Goal: Transaction & Acquisition: Purchase product/service

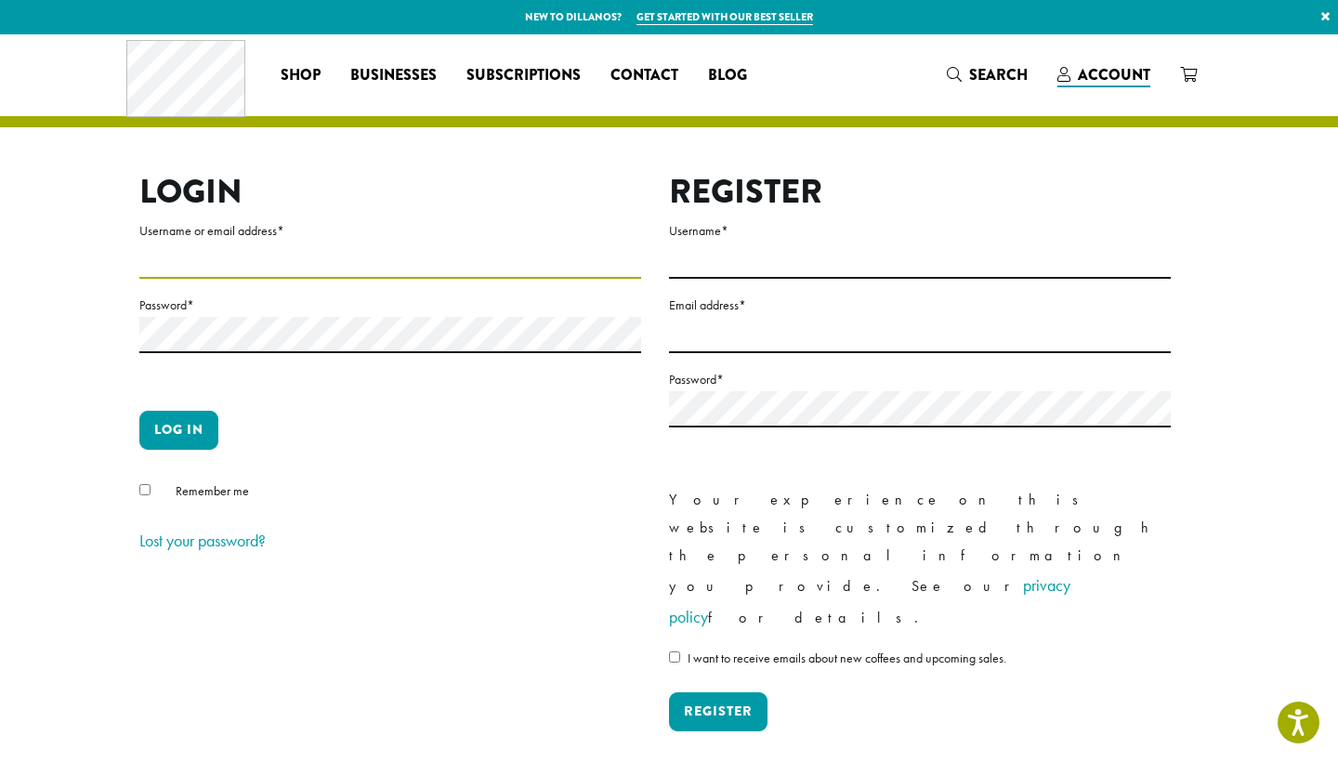
type input "**********"
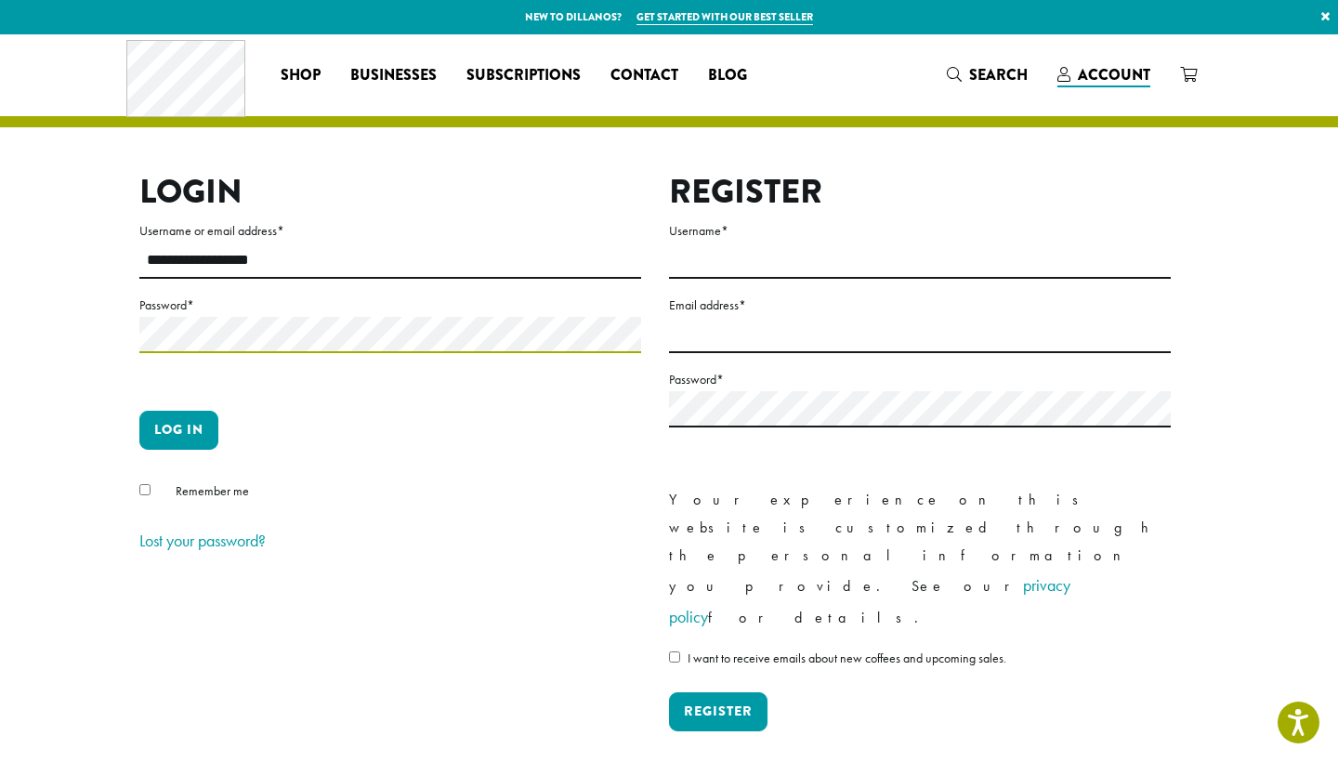
click at [178, 429] on button "Log in" at bounding box center [178, 430] width 79 height 39
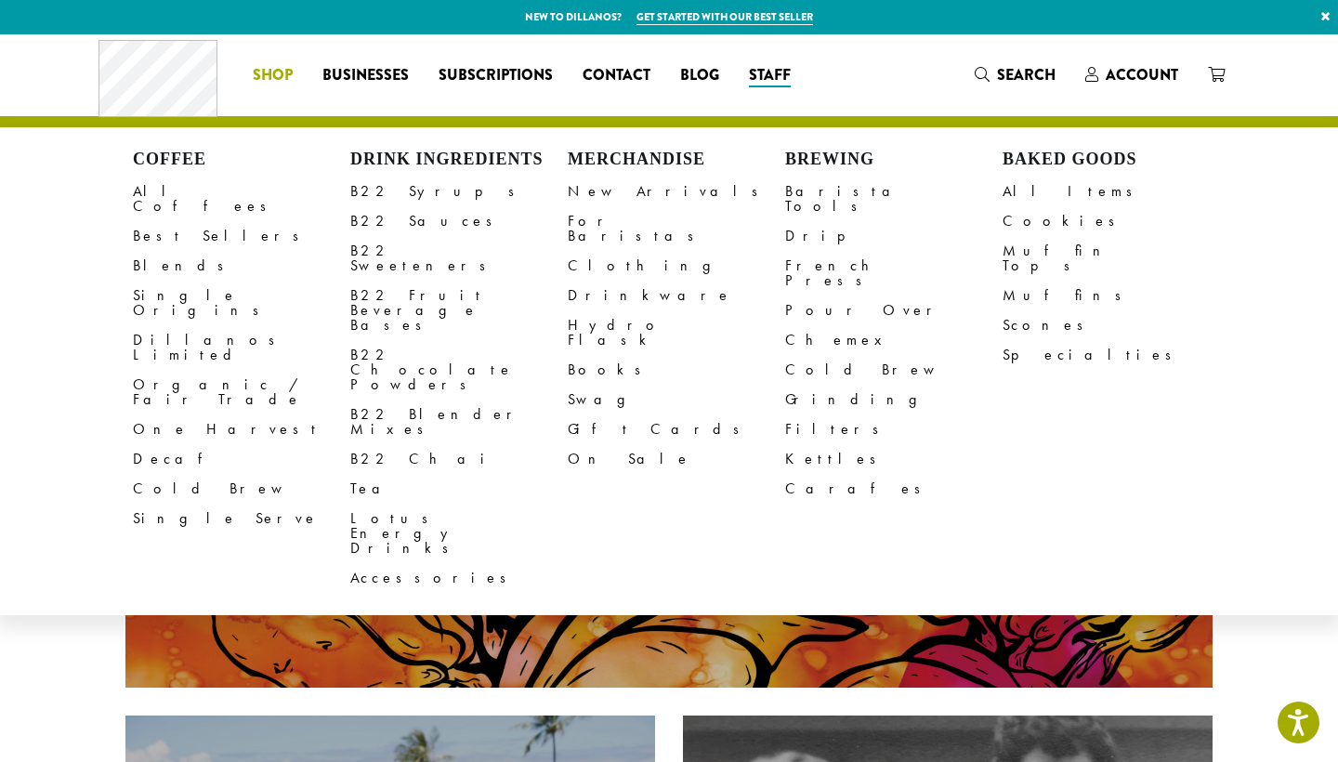
click at [269, 71] on span "Shop" at bounding box center [273, 75] width 40 height 23
click at [843, 195] on link "Barista Tools" at bounding box center [894, 199] width 218 height 45
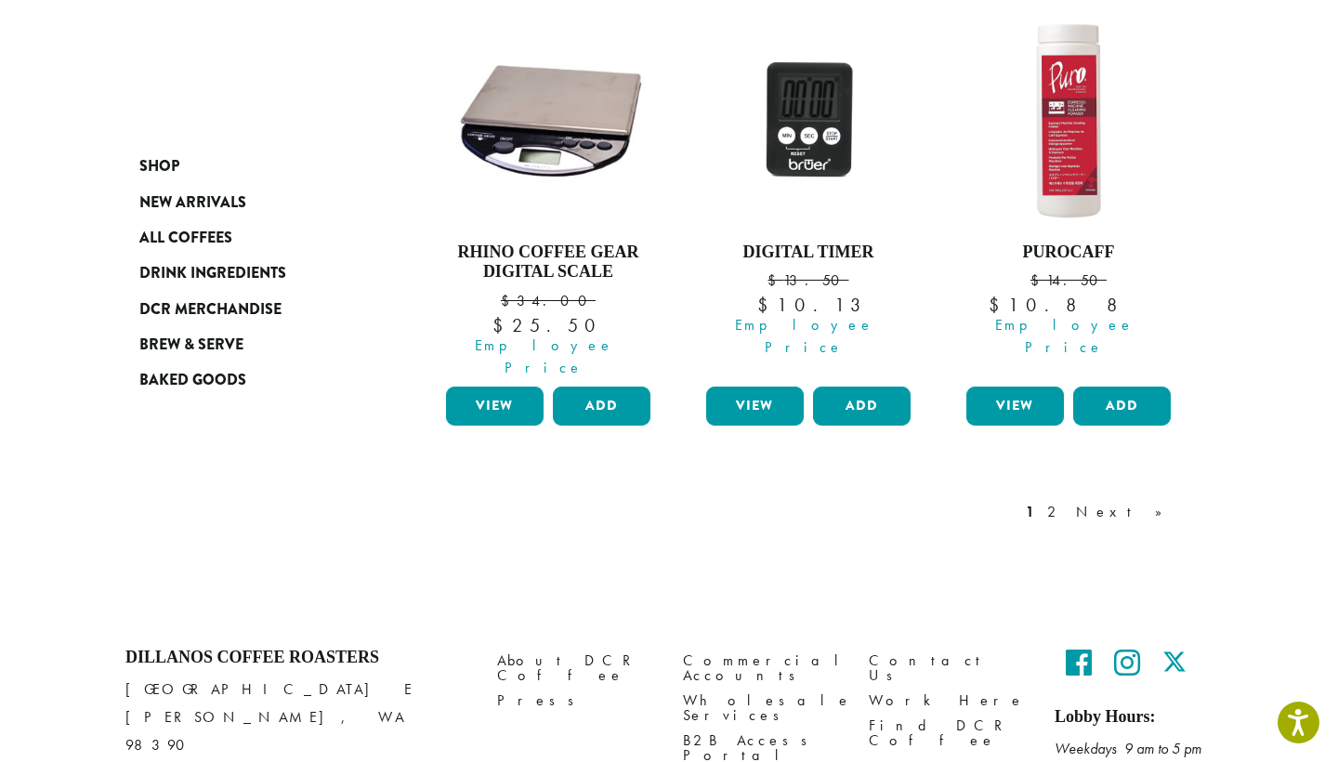
scroll to position [1768, 0]
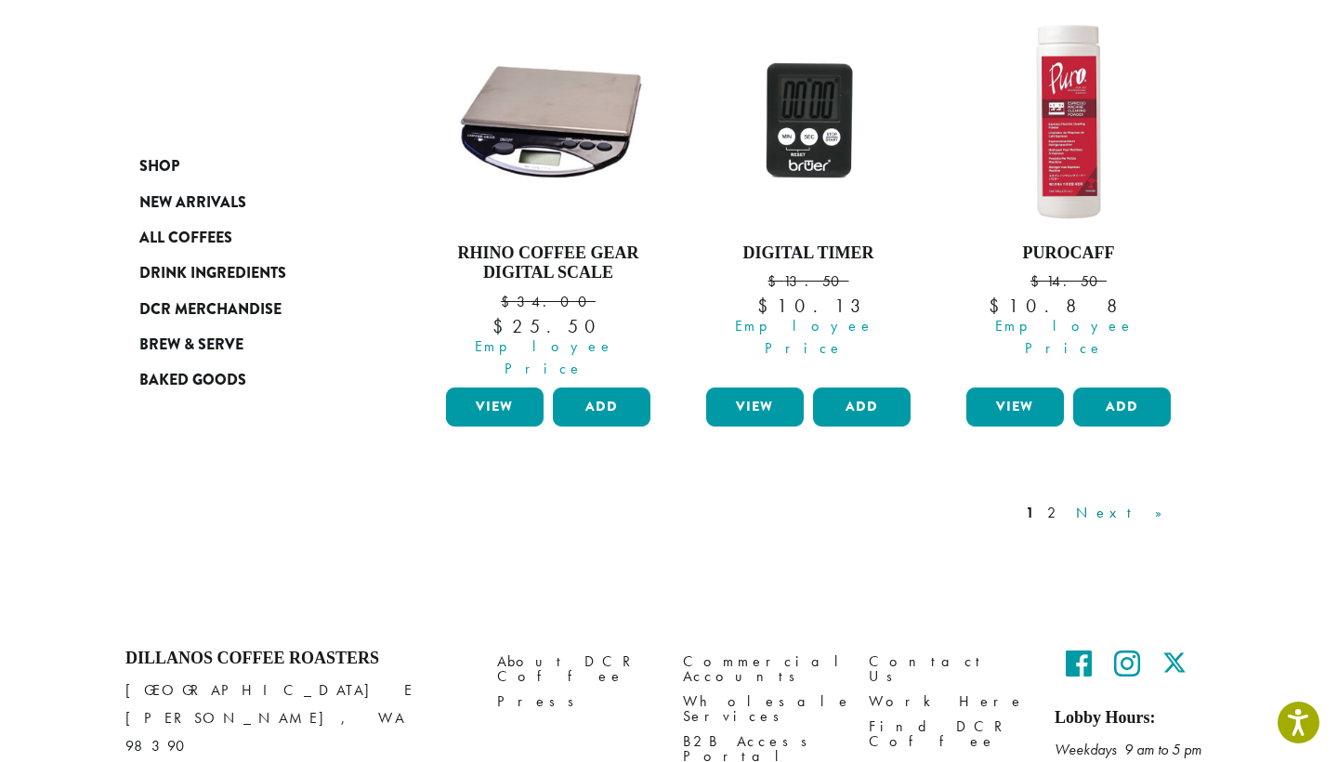
click at [1146, 502] on link "Next »" at bounding box center [1126, 513] width 107 height 22
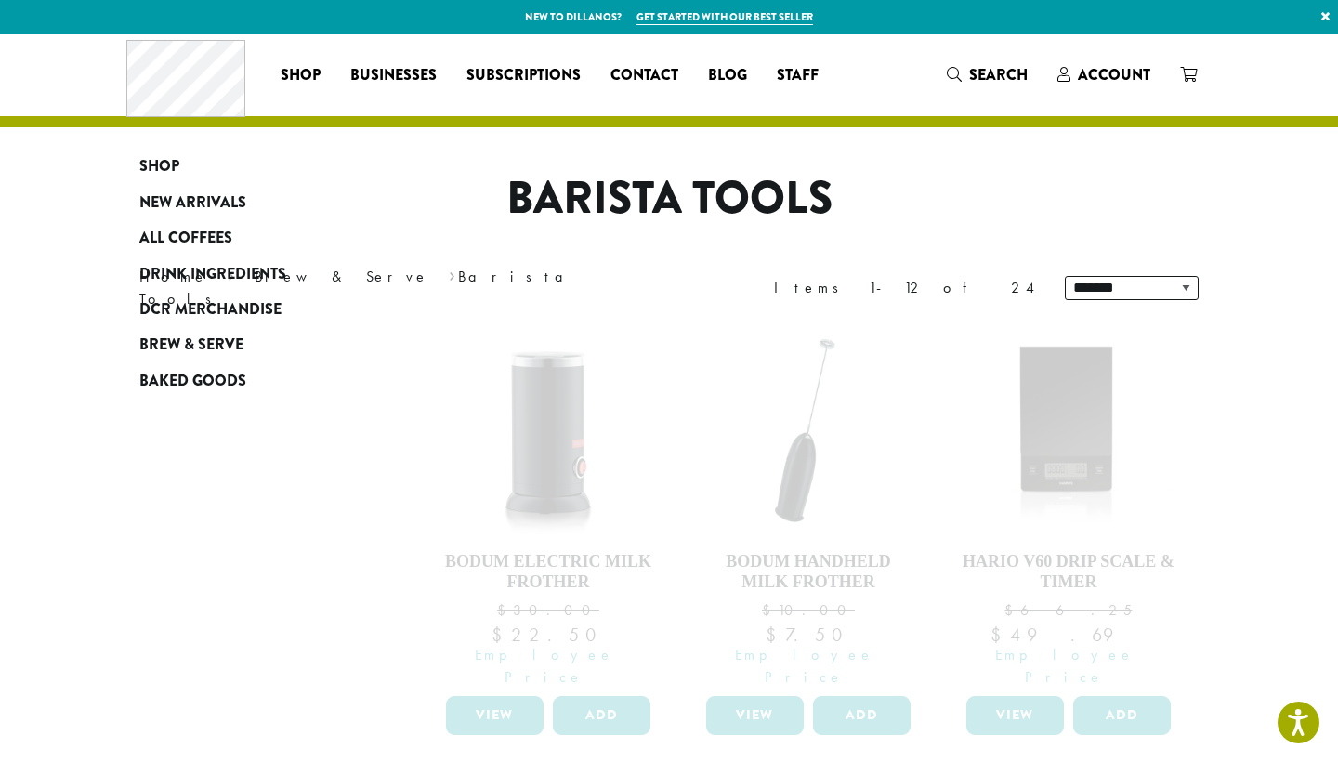
scroll to position [1768, 0]
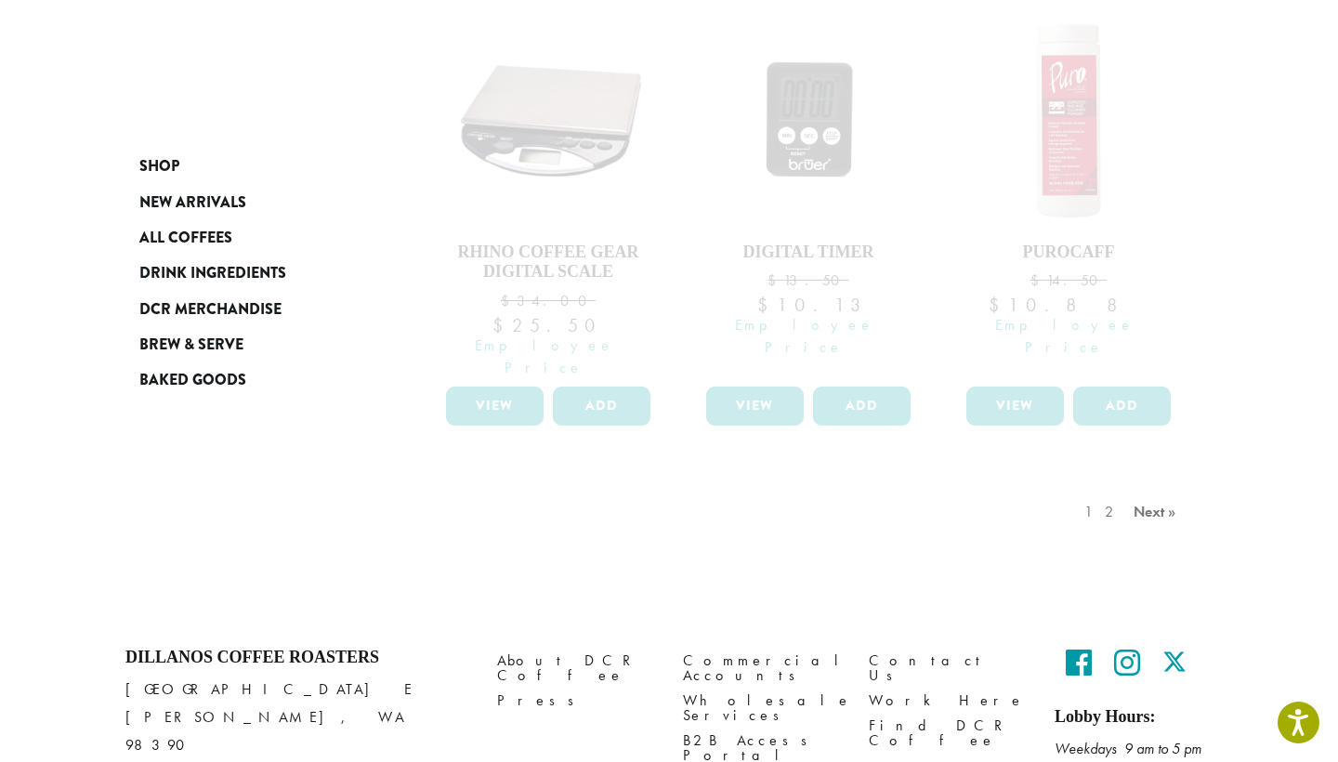
scroll to position [1768, 0]
click at [1144, 488] on div "1 2 Next »" at bounding box center [1133, 531] width 104 height 87
click at [1118, 488] on div "1 2 Next »" at bounding box center [1133, 531] width 104 height 87
click at [1148, 488] on div "1 2 Next »" at bounding box center [1133, 531] width 104 height 87
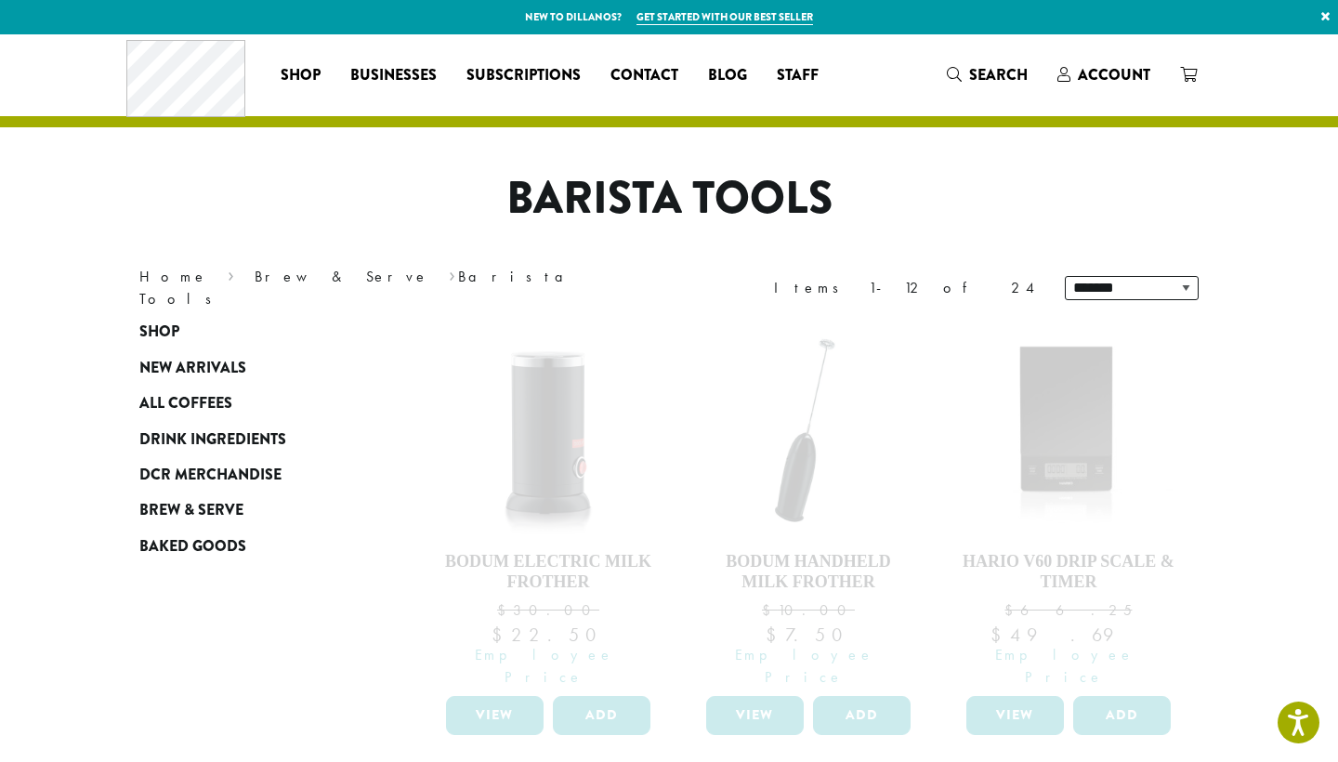
scroll to position [0, 0]
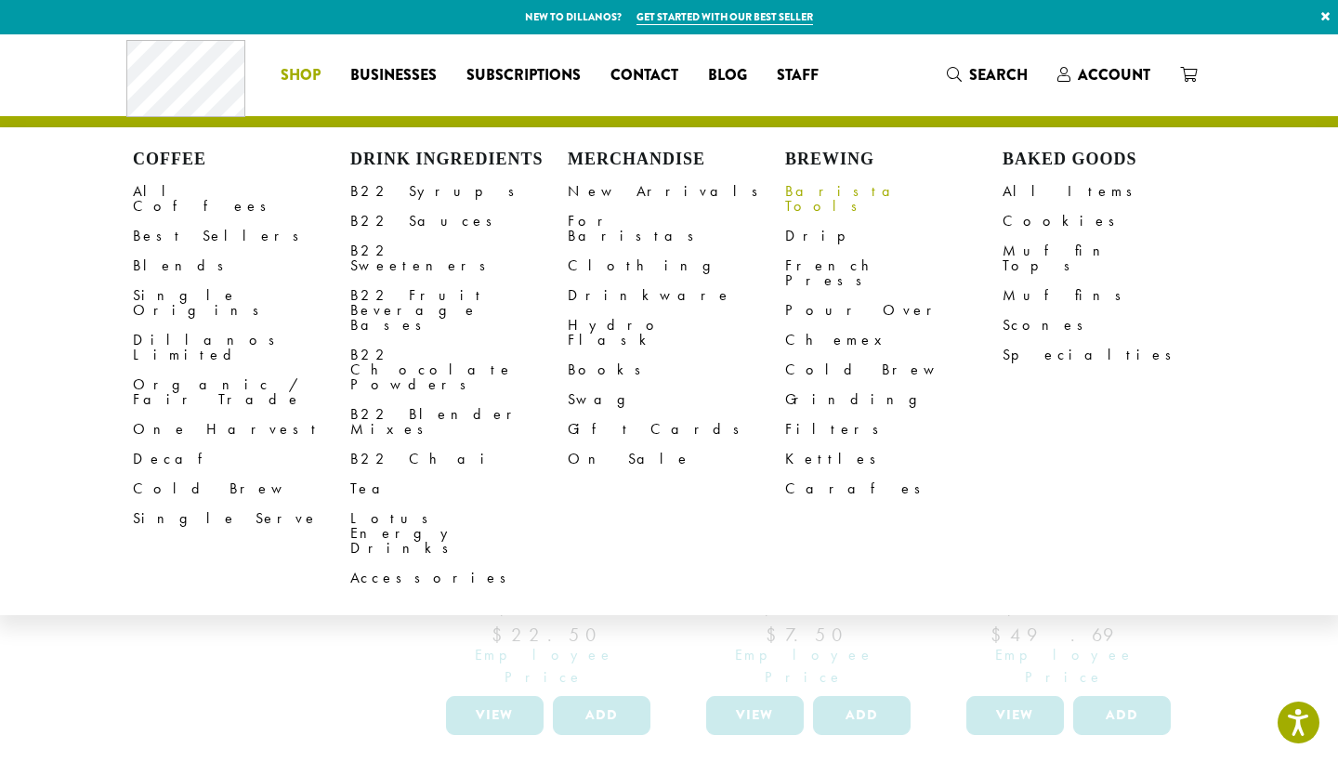
click at [842, 192] on link "Barista Tools" at bounding box center [894, 199] width 218 height 45
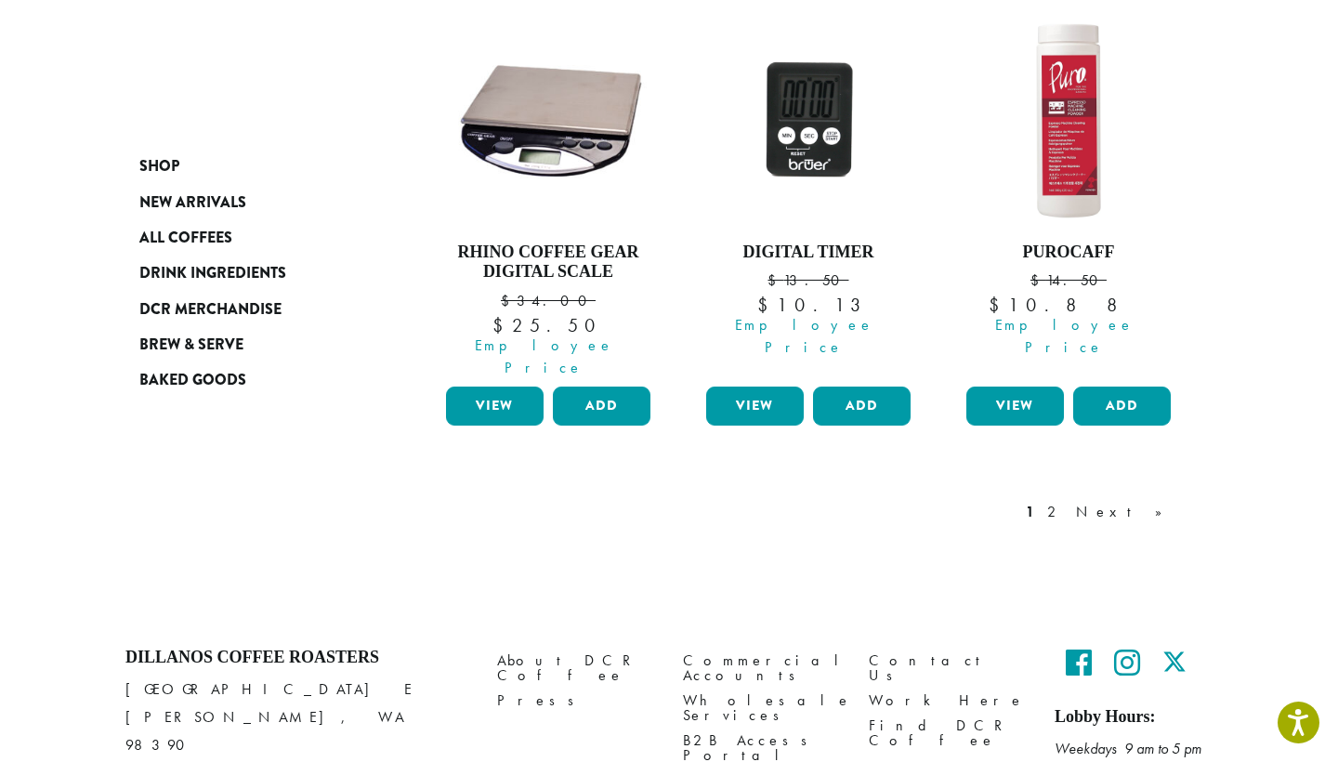
scroll to position [1768, 0]
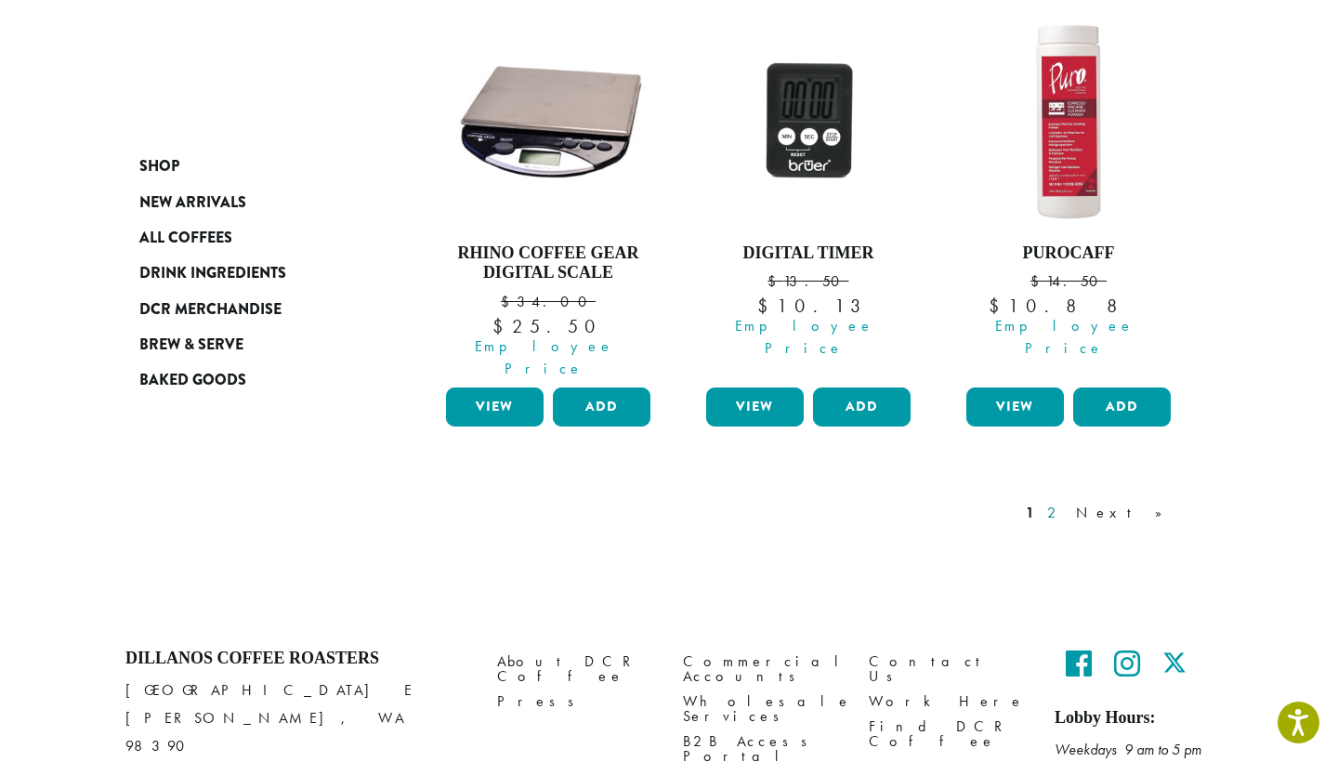
click at [1067, 502] on link "2" at bounding box center [1055, 513] width 23 height 22
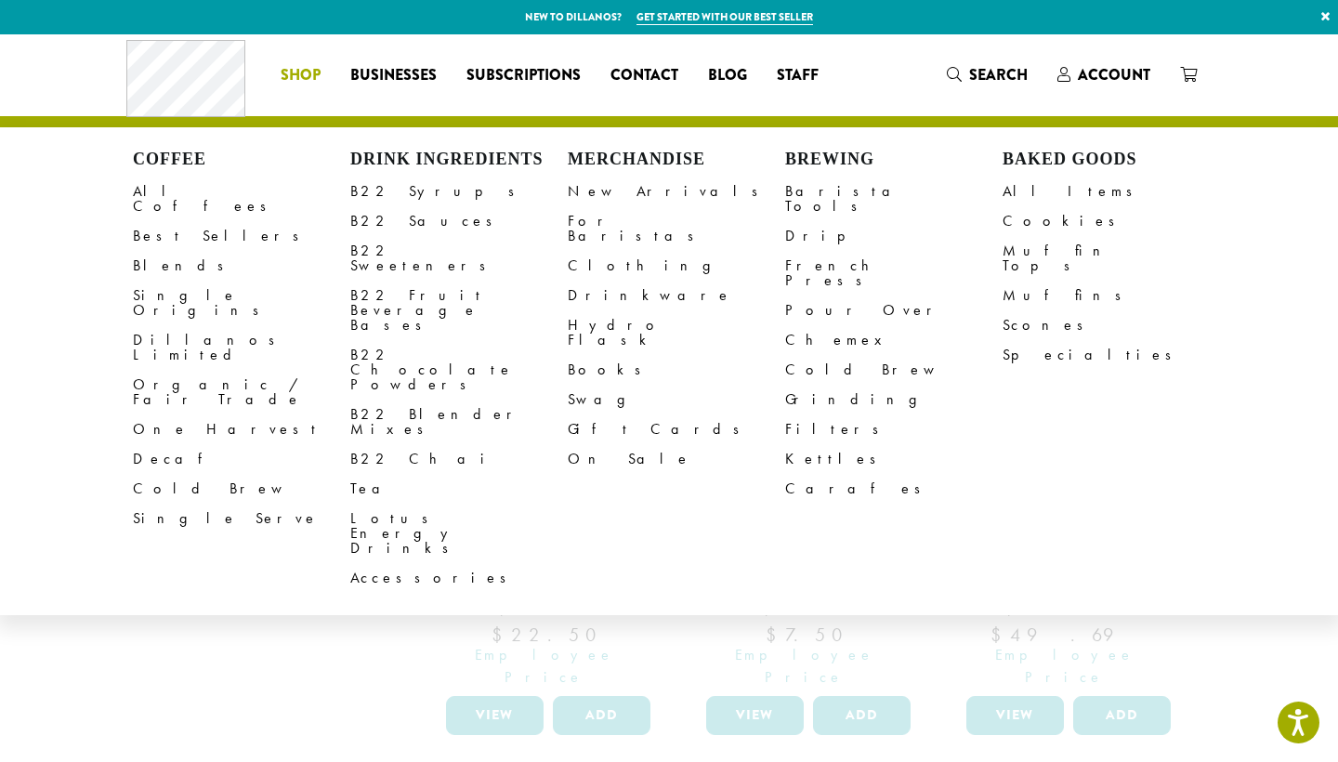
click at [292, 70] on span "Shop" at bounding box center [301, 75] width 40 height 23
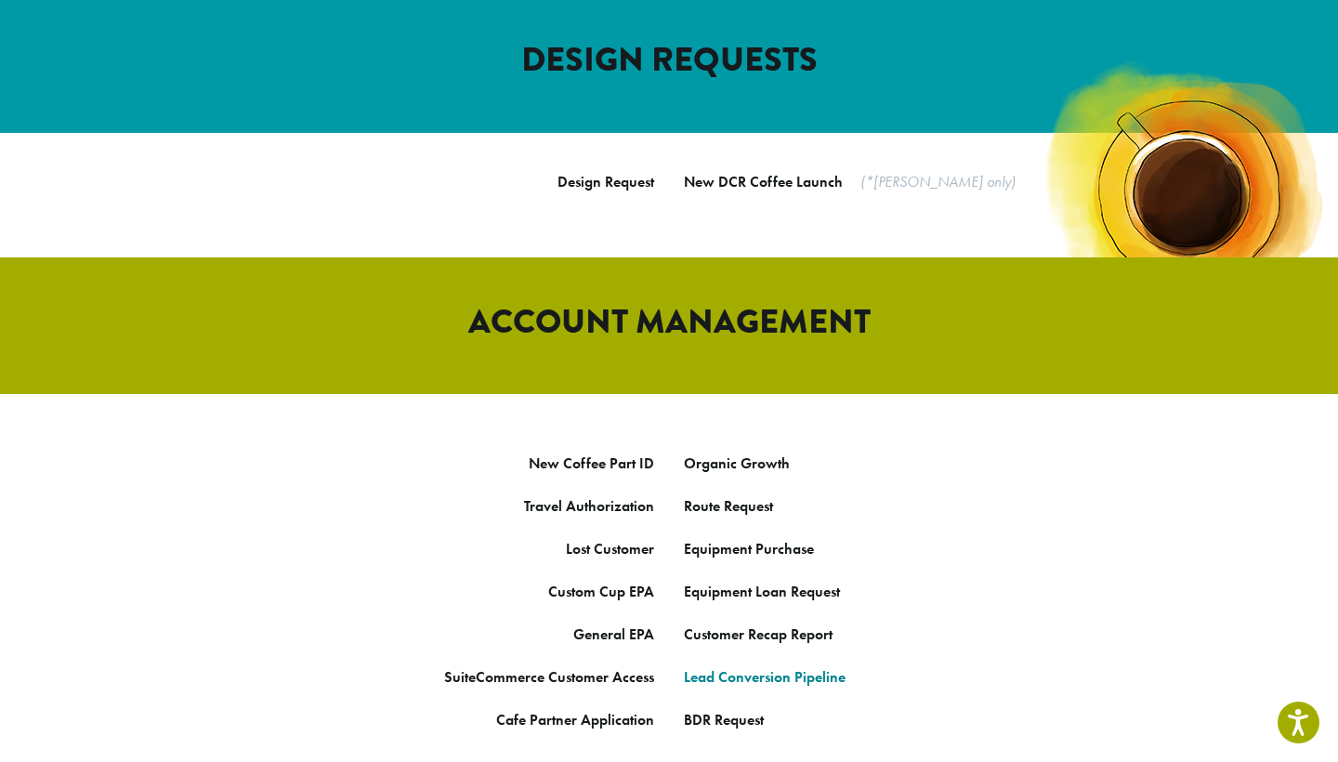
click at [745, 667] on link "Lead Conversion Pipeline" at bounding box center [765, 677] width 162 height 20
